Goal: Navigation & Orientation: Find specific page/section

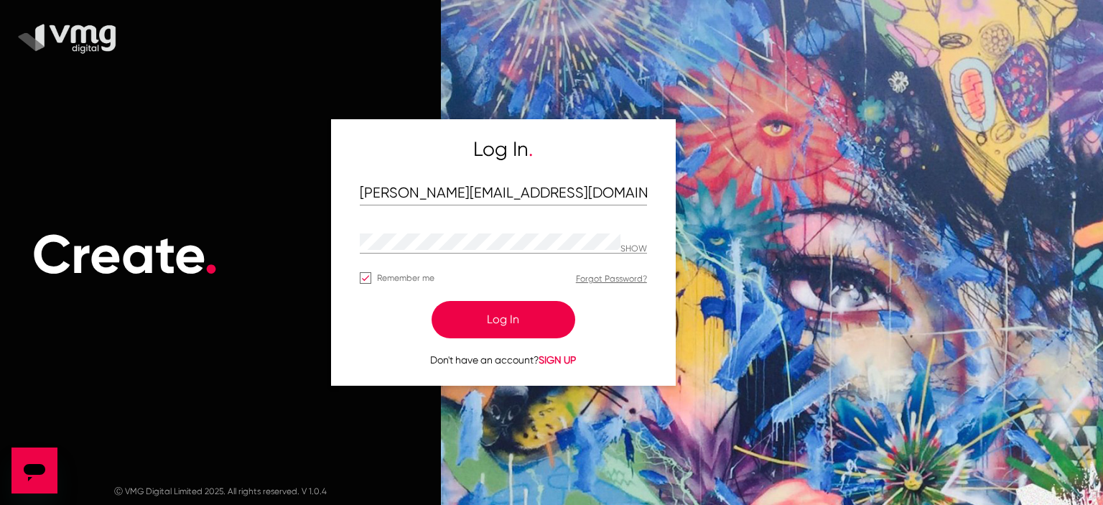
click at [505, 315] on button "Log In" at bounding box center [503, 319] width 144 height 37
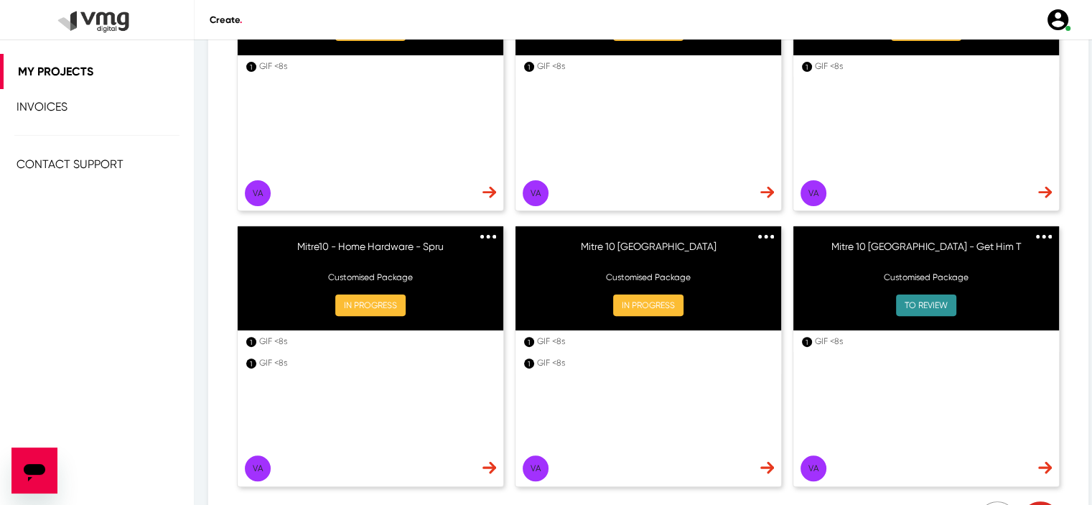
scroll to position [364, 0]
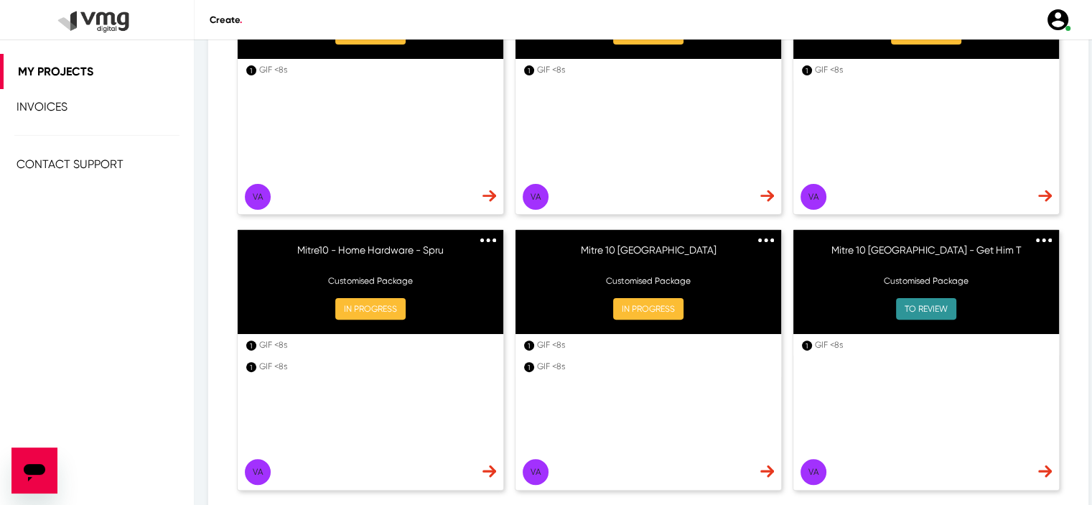
click at [1036, 239] on img at bounding box center [1044, 240] width 16 height 4
click at [1062, 299] on div "My Projects Overview of all your active projects. Start a New Project Filter by…" at bounding box center [648, 509] width 880 height 1639
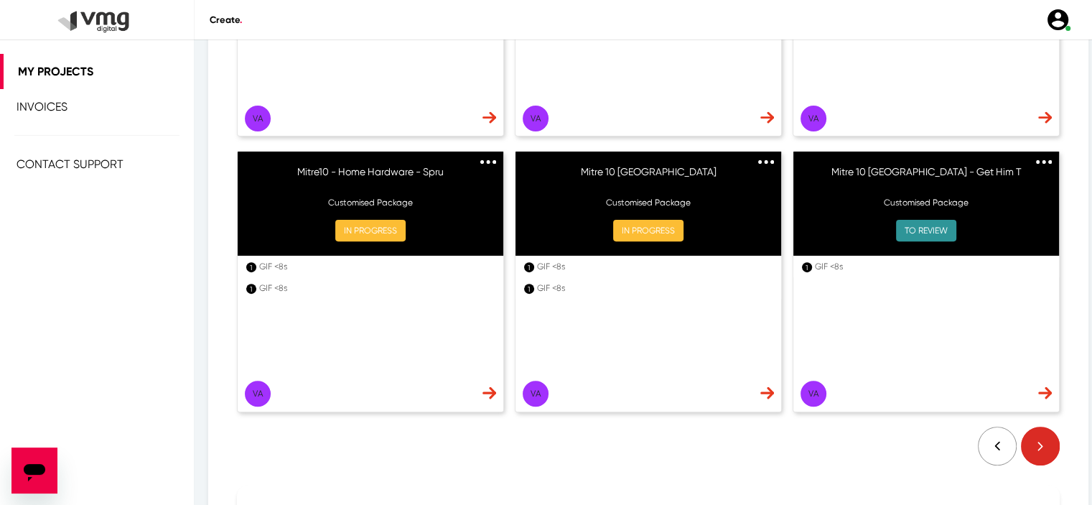
scroll to position [439, 0]
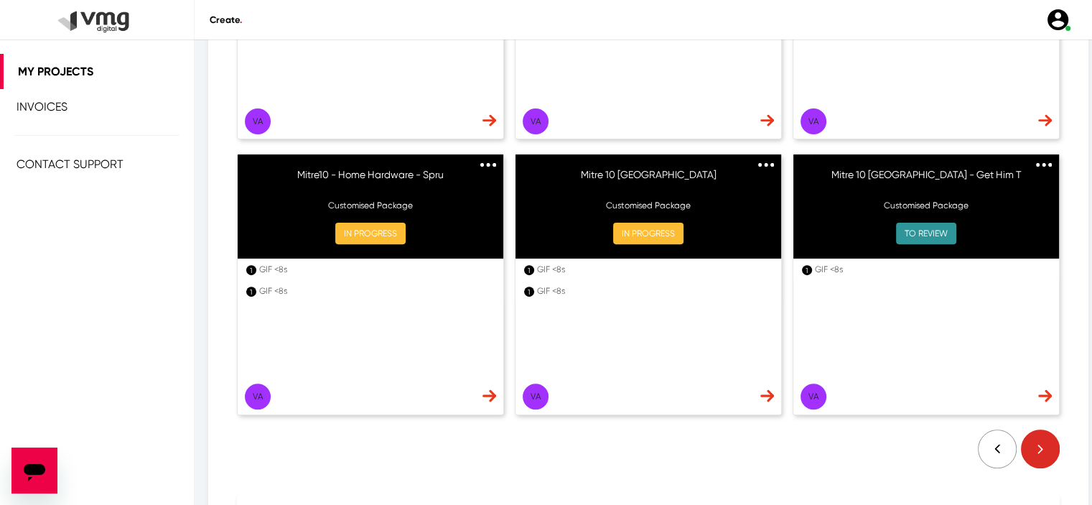
click at [1036, 161] on link at bounding box center [1044, 163] width 16 height 14
click at [859, 456] on div at bounding box center [648, 451] width 823 height 44
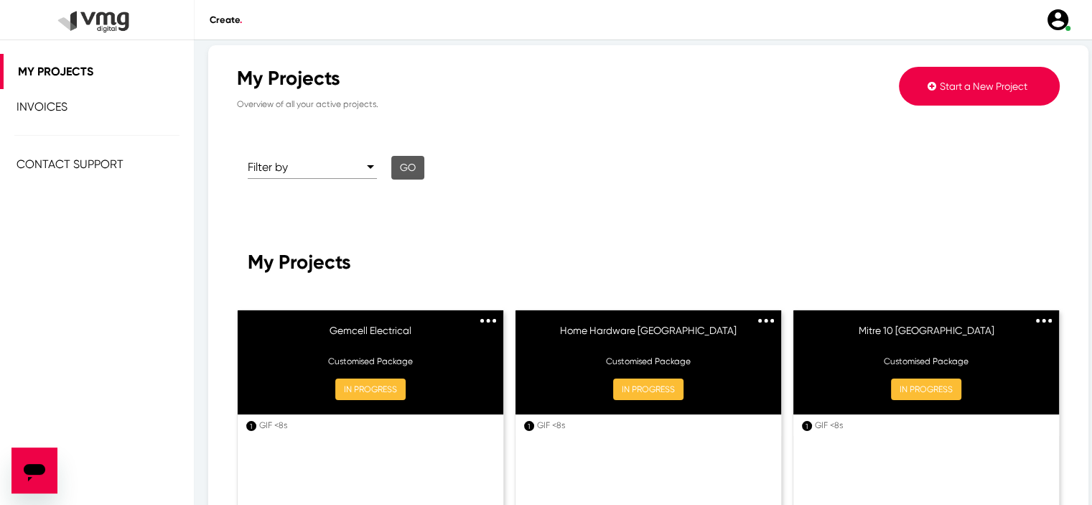
scroll to position [0, 0]
